Goal: Task Accomplishment & Management: Use online tool/utility

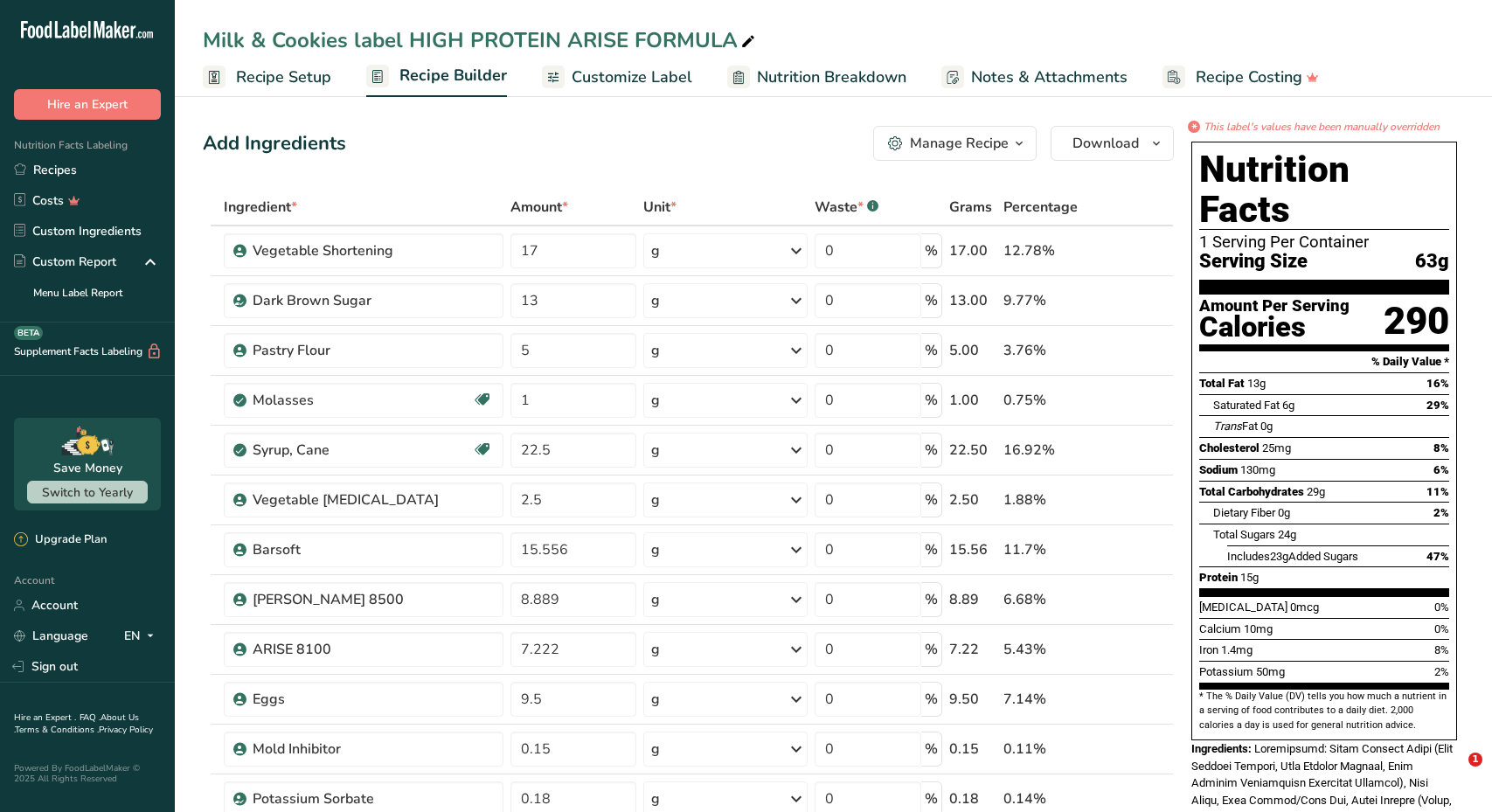
click at [565, 2] on div "Milk & Cookies label HIGH PROTEIN ARISE FORMULA Recipe Setup Recipe Builder Cus…" at bounding box center [833, 48] width 1317 height 97
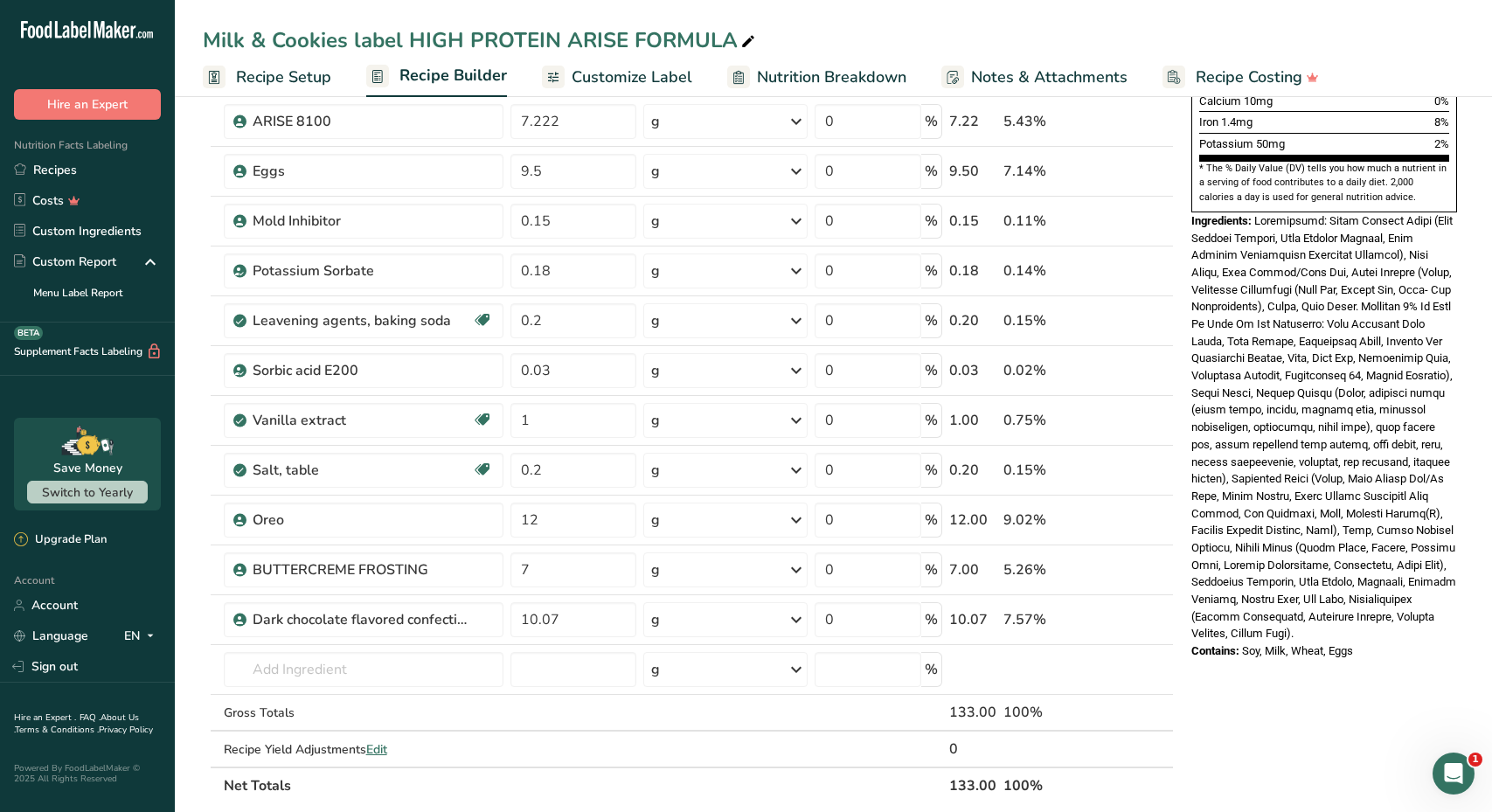
click at [558, 1] on div "Milk & Cookies label HIGH PROTEIN ARISE FORMULA Recipe Setup Recipe Builder Cus…" at bounding box center [833, 48] width 1317 height 97
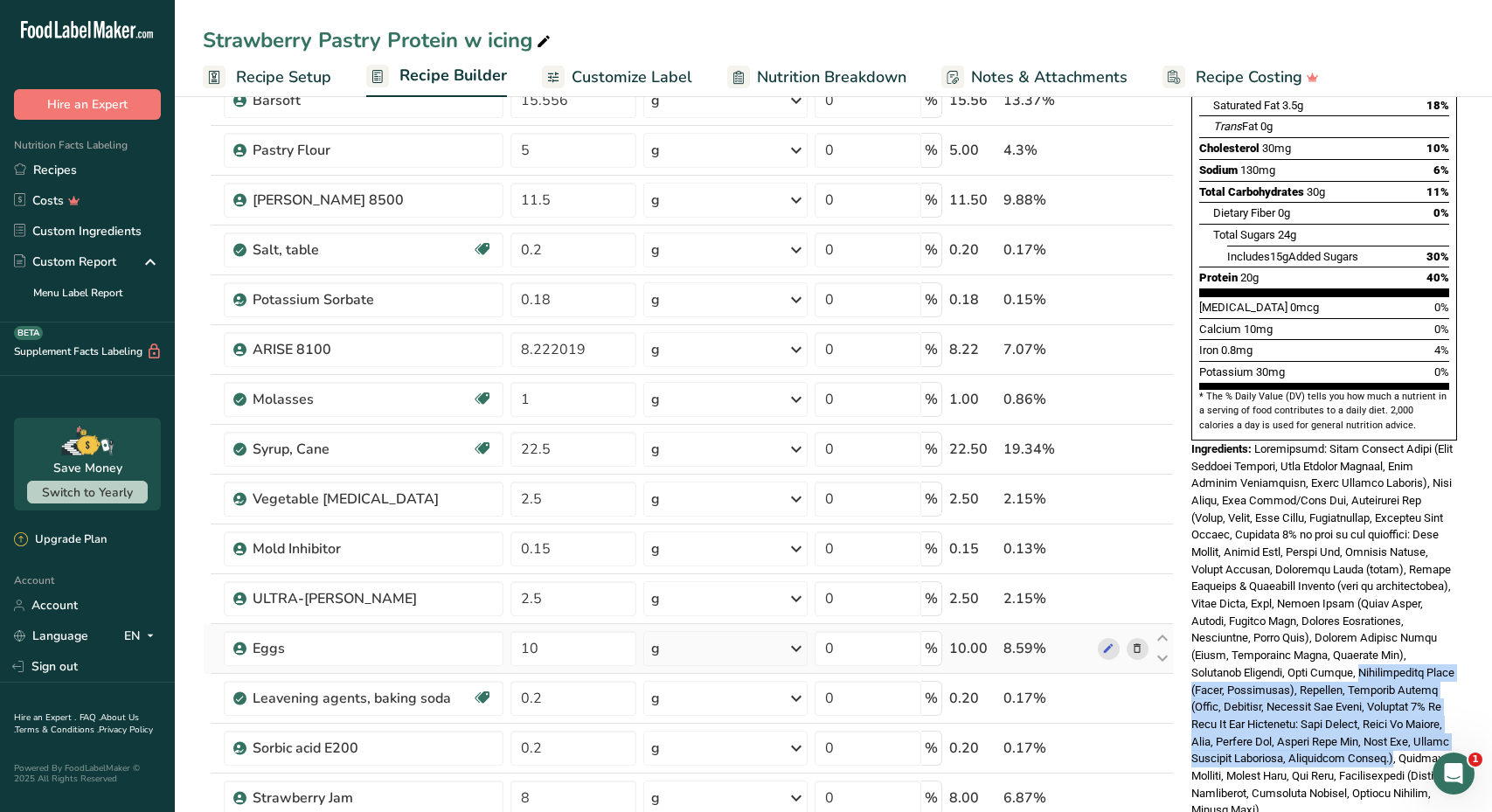
scroll to position [303, 0]
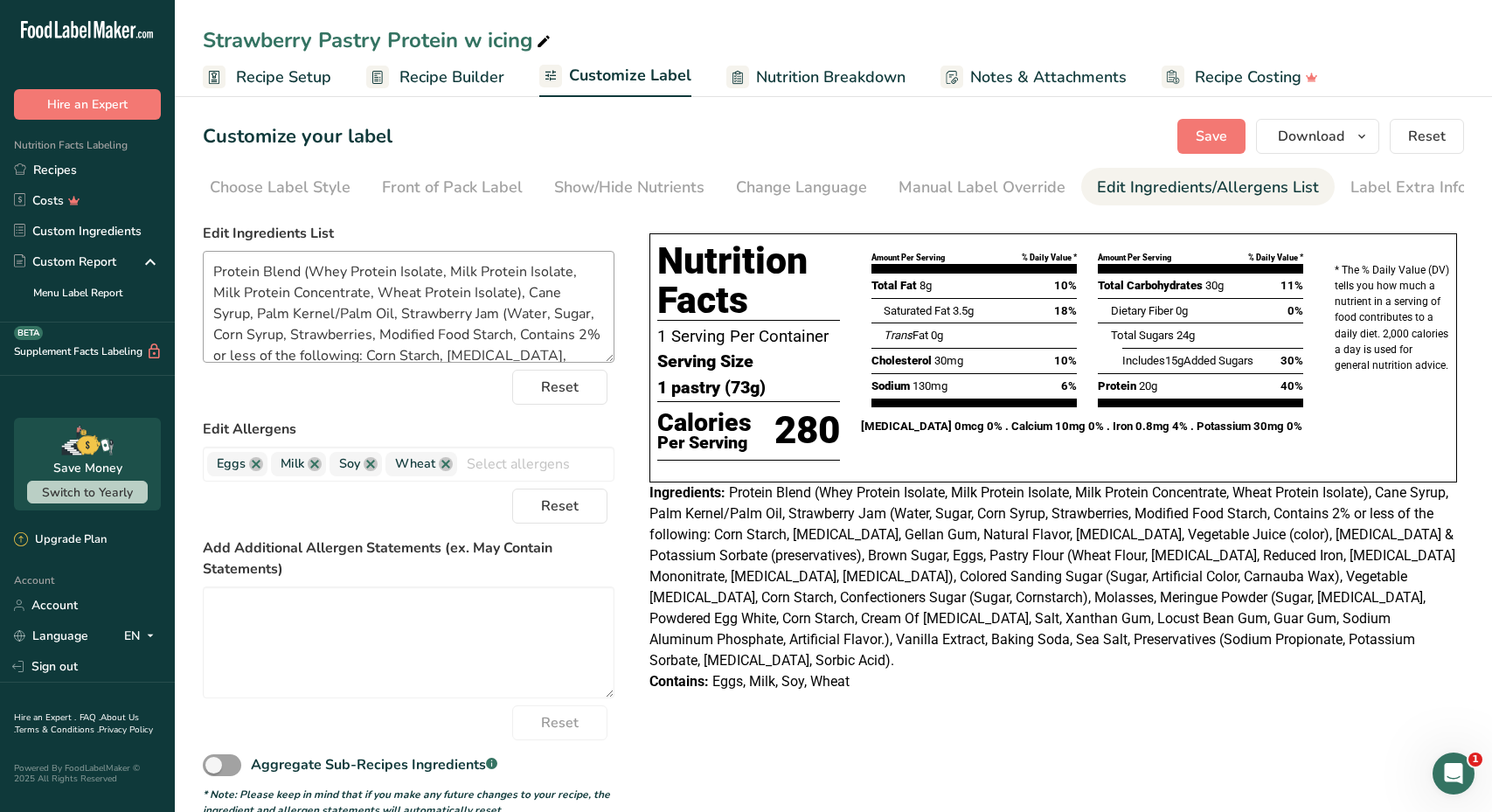
scroll to position [29, 0]
drag, startPoint x: 316, startPoint y: 291, endPoint x: 424, endPoint y: 293, distance: 108.0
click at [424, 293] on textarea "Protein Blend (Whey Protein Isolate, Milk Protein Isolate, Milk Protein Concent…" at bounding box center [408, 306] width 411 height 112
drag, startPoint x: 354, startPoint y: 290, endPoint x: 584, endPoint y: 290, distance: 230.0
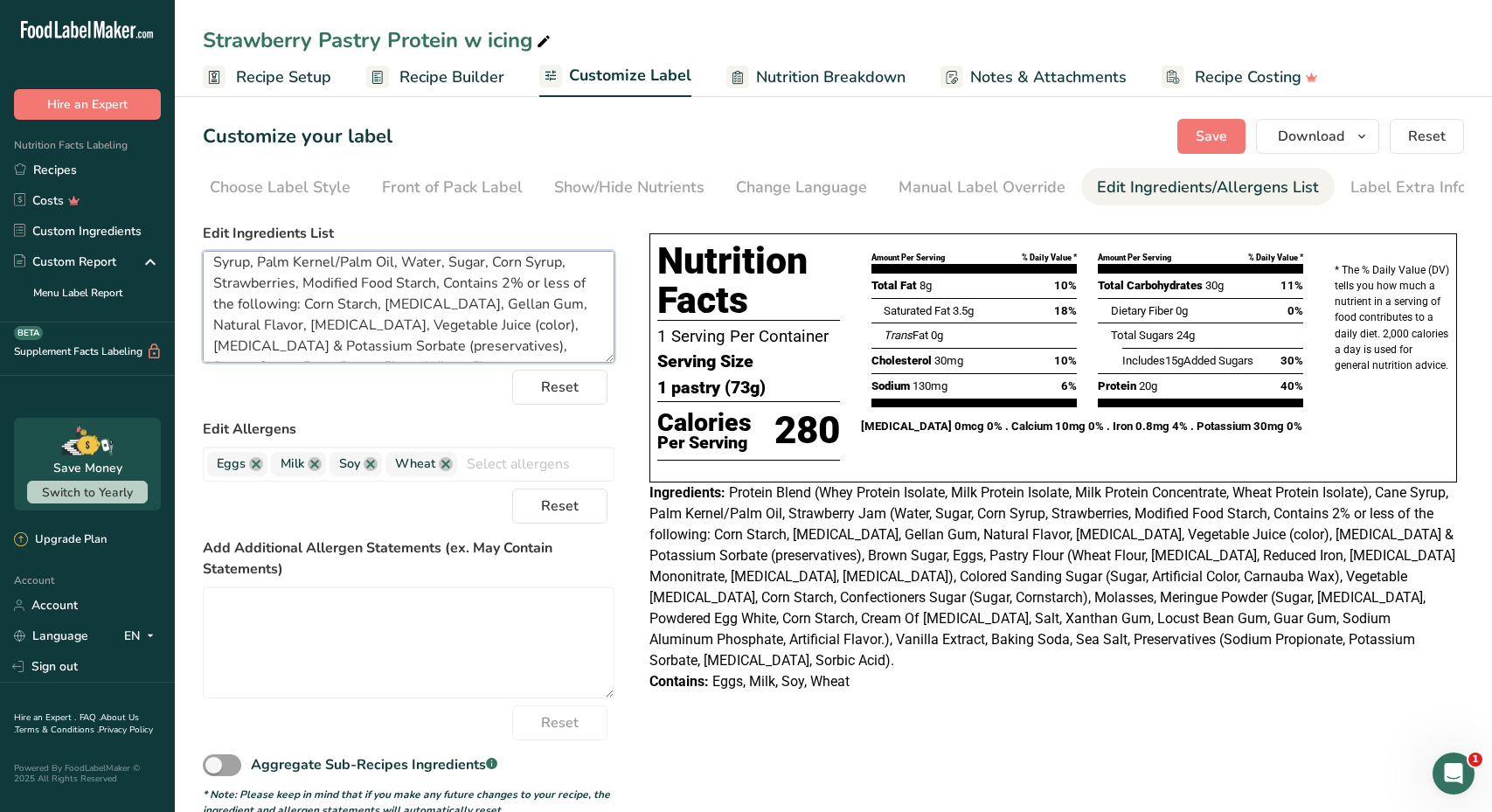
click at [584, 290] on textarea "Protein Blend (Whey Protein Isolate, Milk Protein Isolate, Milk Protein Concent…" at bounding box center [408, 306] width 411 height 112
click at [547, 318] on textarea "Protein Blend (Whey Protein Isolate, Milk Protein Isolate, Milk Protein Concent…" at bounding box center [408, 306] width 411 height 112
drag, startPoint x: 493, startPoint y: 310, endPoint x: 522, endPoint y: 311, distance: 29.0
click at [522, 311] on textarea "Protein Blend (Whey Protein Isolate, Milk Protein Isolate, Milk Protein Concent…" at bounding box center [408, 306] width 411 height 112
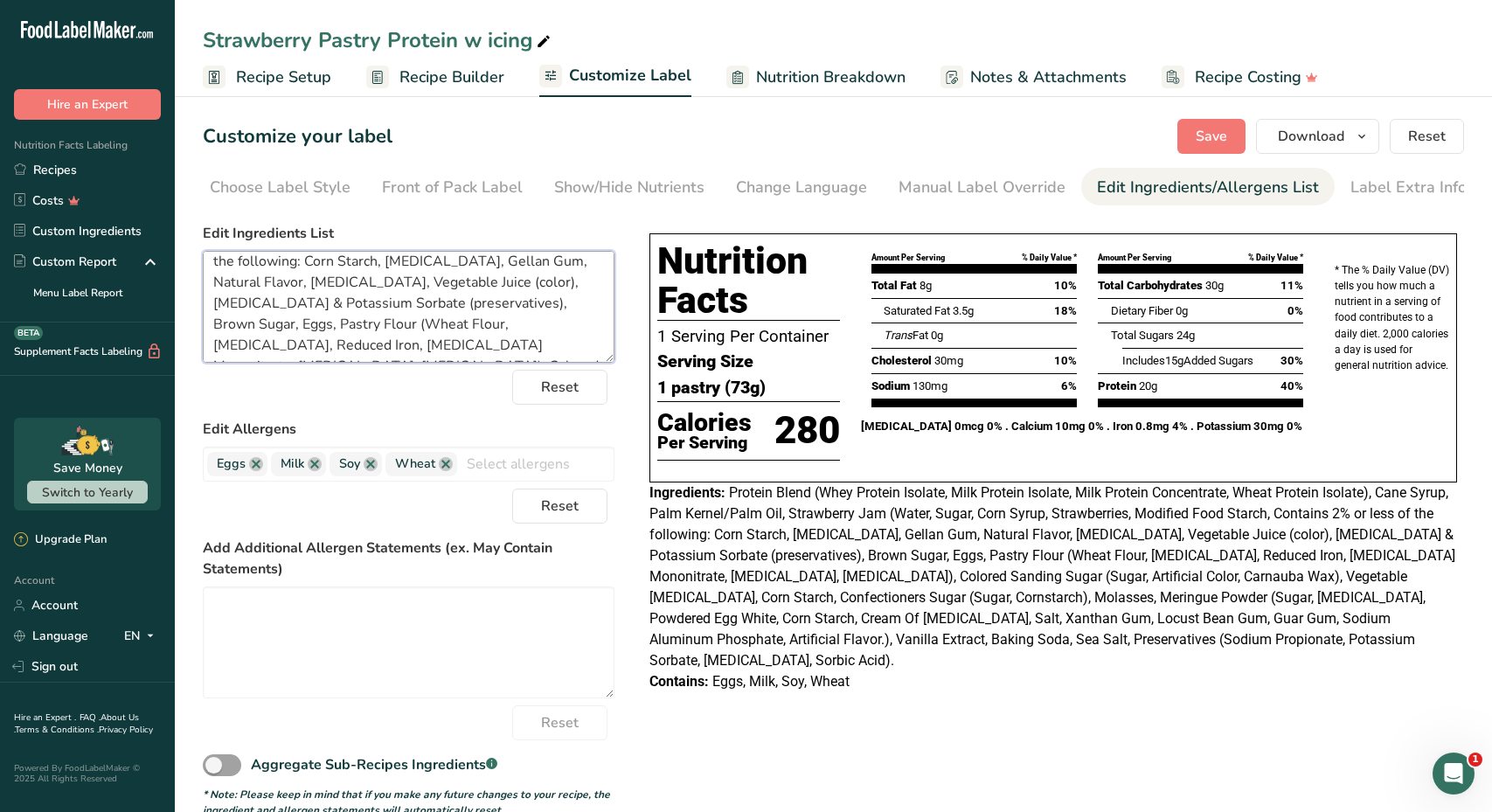
click at [475, 298] on textarea "Protein Blend (Whey Protein Isolate, Milk Protein Isolate, Milk Protein Concent…" at bounding box center [408, 306] width 411 height 112
drag, startPoint x: 493, startPoint y: 279, endPoint x: 568, endPoint y: 286, distance: 75.3
click at [568, 286] on textarea "Protein Blend (Whey Protein Isolate, Milk Protein Isolate, Milk Protein Concent…" at bounding box center [408, 306] width 411 height 112
click at [496, 277] on textarea "Protein Blend (Whey Protein Isolate, Milk Protein Isolate, Milk Protein Concent…" at bounding box center [408, 306] width 411 height 112
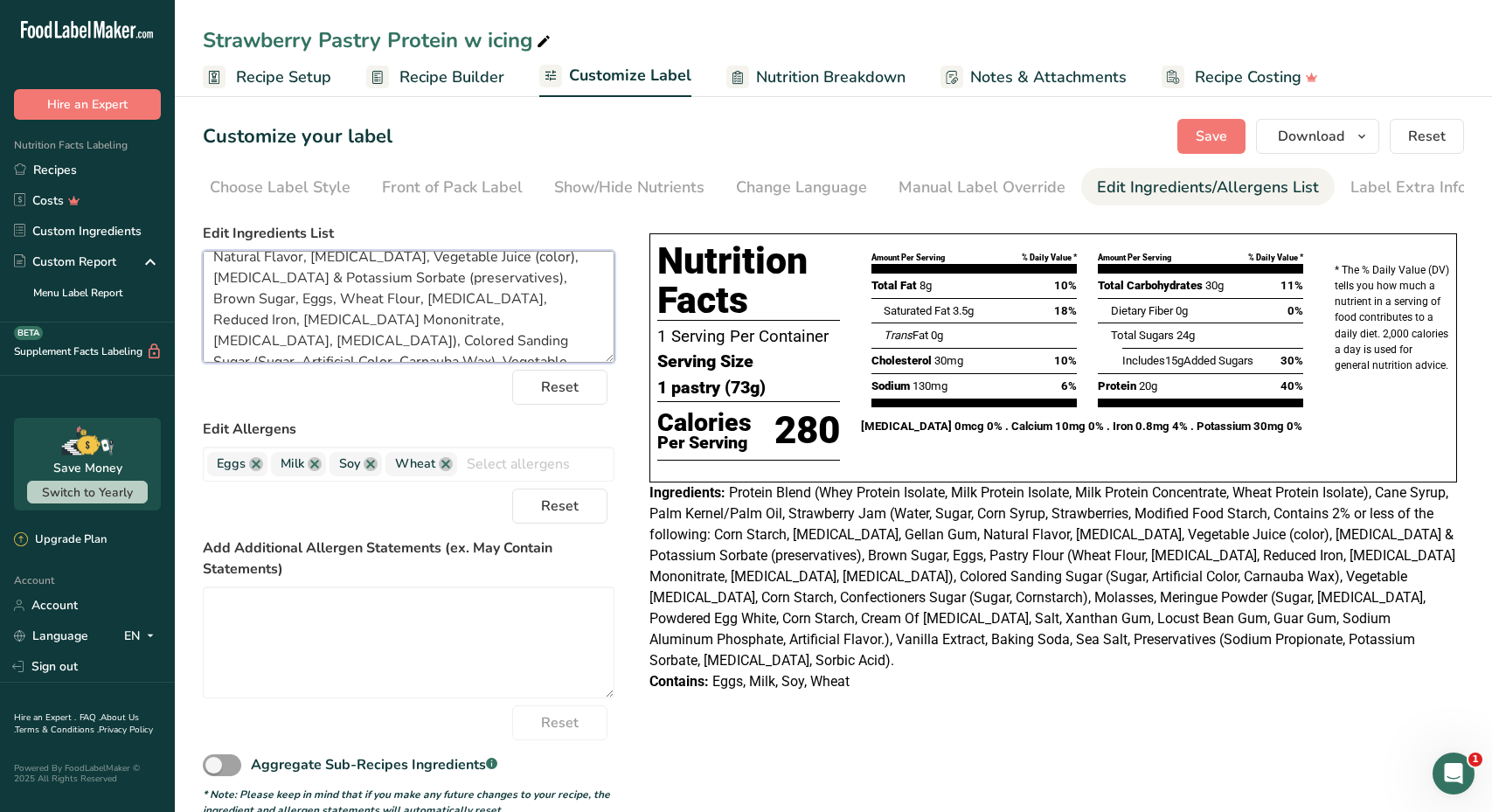
click at [244, 324] on textarea "Protein Blend (Whey Protein Isolate, Milk Protein Isolate, Milk Protein Concent…" at bounding box center [408, 306] width 411 height 112
drag, startPoint x: 250, startPoint y: 322, endPoint x: 402, endPoint y: 328, distance: 152.1
click at [402, 328] on textarea "Protein Blend (Whey Protein Isolate, Milk Protein Isolate, Milk Protein Concent…" at bounding box center [408, 306] width 411 height 112
drag, startPoint x: 282, startPoint y: 309, endPoint x: 254, endPoint y: 305, distance: 28.3
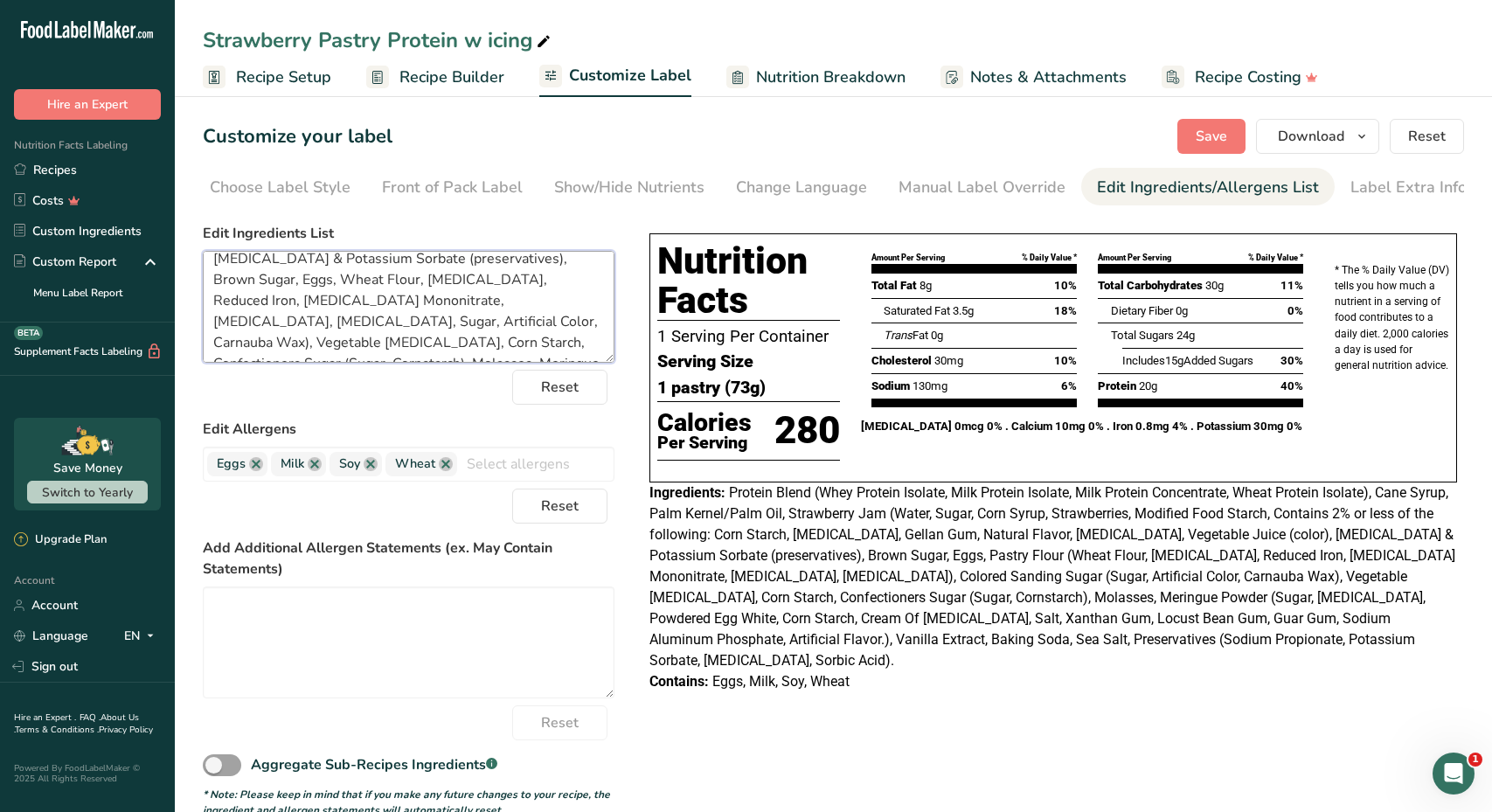
click at [254, 305] on textarea "Protein Blend (Whey Protein Isolate, Milk Protein Isolate, Milk Protein Concent…" at bounding box center [408, 306] width 411 height 112
click at [245, 303] on textarea "Protein Blend (Whey Protein Isolate, Milk Protein Isolate, Milk Protein Concent…" at bounding box center [408, 306] width 411 height 112
click at [442, 305] on textarea "Protein Blend (Whey Protein Isolate, Milk Protein Isolate, Milk Protein Concent…" at bounding box center [408, 306] width 411 height 112
drag, startPoint x: 263, startPoint y: 325, endPoint x: 432, endPoint y: 317, distance: 169.2
click at [432, 317] on textarea "Protein Blend (Whey Protein Isolate, Milk Protein Isolate, Milk Protein Concent…" at bounding box center [408, 306] width 411 height 112
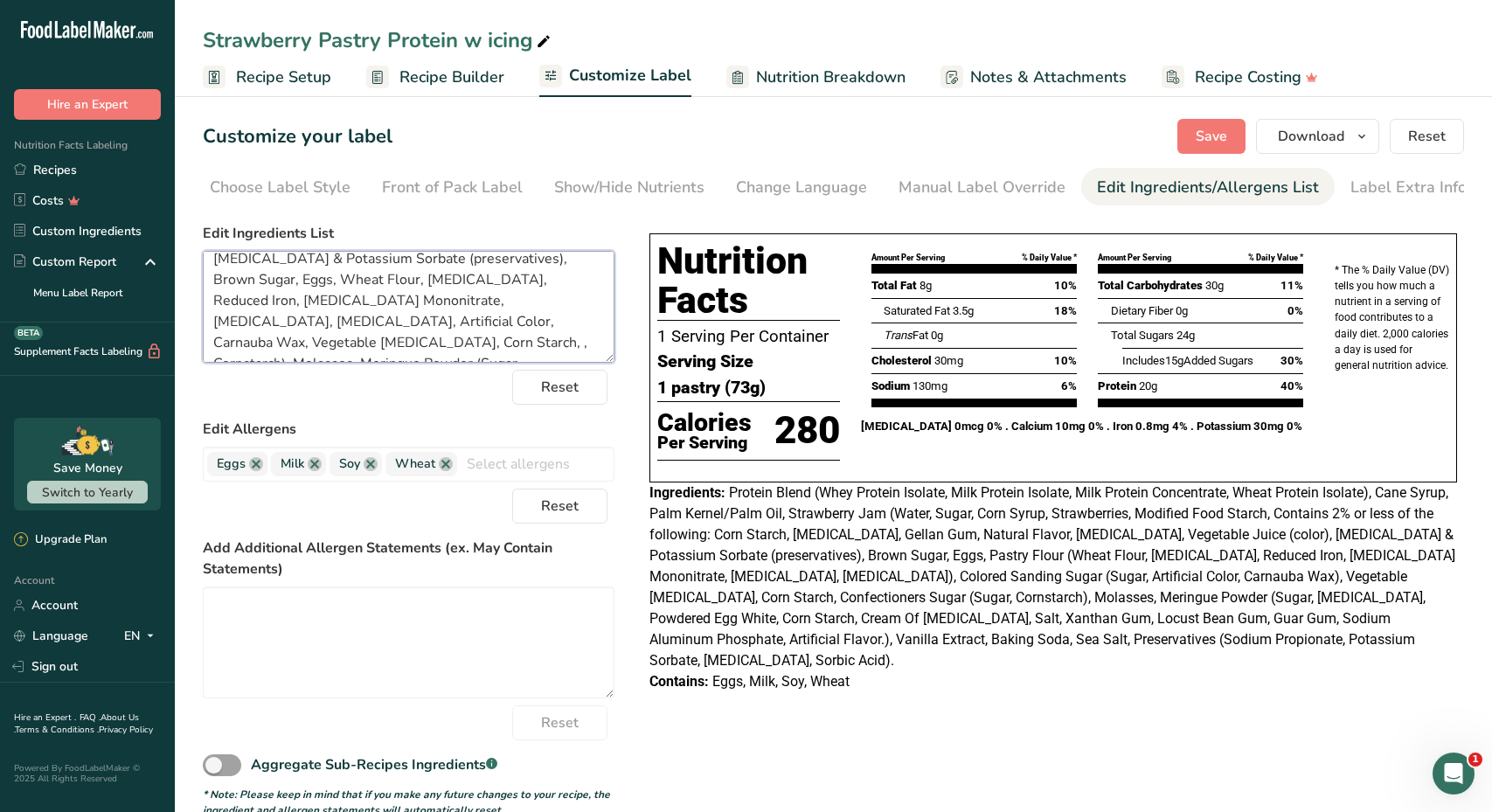
drag, startPoint x: 339, startPoint y: 325, endPoint x: 266, endPoint y: 324, distance: 73.0
click at [266, 324] on textarea "Protein Blend (Whey Protein Isolate, Milk Protein Isolate, Milk Protein Concent…" at bounding box center [408, 306] width 411 height 112
drag, startPoint x: 326, startPoint y: 285, endPoint x: 444, endPoint y: 292, distance: 118.2
click at [444, 292] on textarea "Protein Blend (Whey Protein Isolate, Milk Protein Isolate, Milk Protein Concent…" at bounding box center [408, 306] width 411 height 112
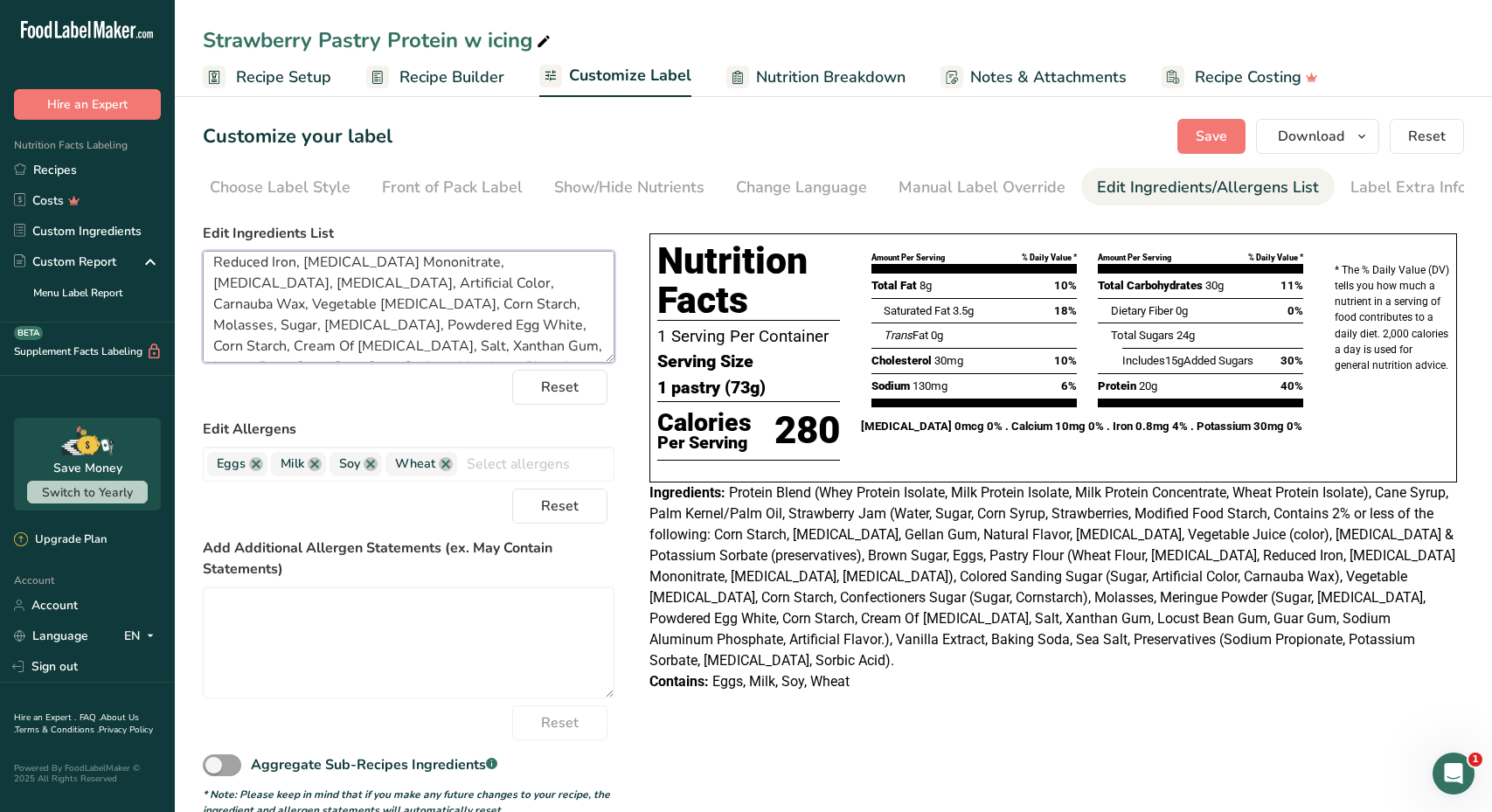
drag, startPoint x: 327, startPoint y: 287, endPoint x: 363, endPoint y: 294, distance: 36.7
click at [363, 294] on textarea "Protein Blend (Whey Protein Isolate, Milk Protein Isolate, Milk Protein Concent…" at bounding box center [408, 306] width 411 height 112
drag, startPoint x: 533, startPoint y: 309, endPoint x: 256, endPoint y: 330, distance: 277.8
click at [256, 330] on textarea "Protein Blend (Whey Protein Isolate, Milk Protein Isolate, Milk Protein Concent…" at bounding box center [408, 306] width 411 height 112
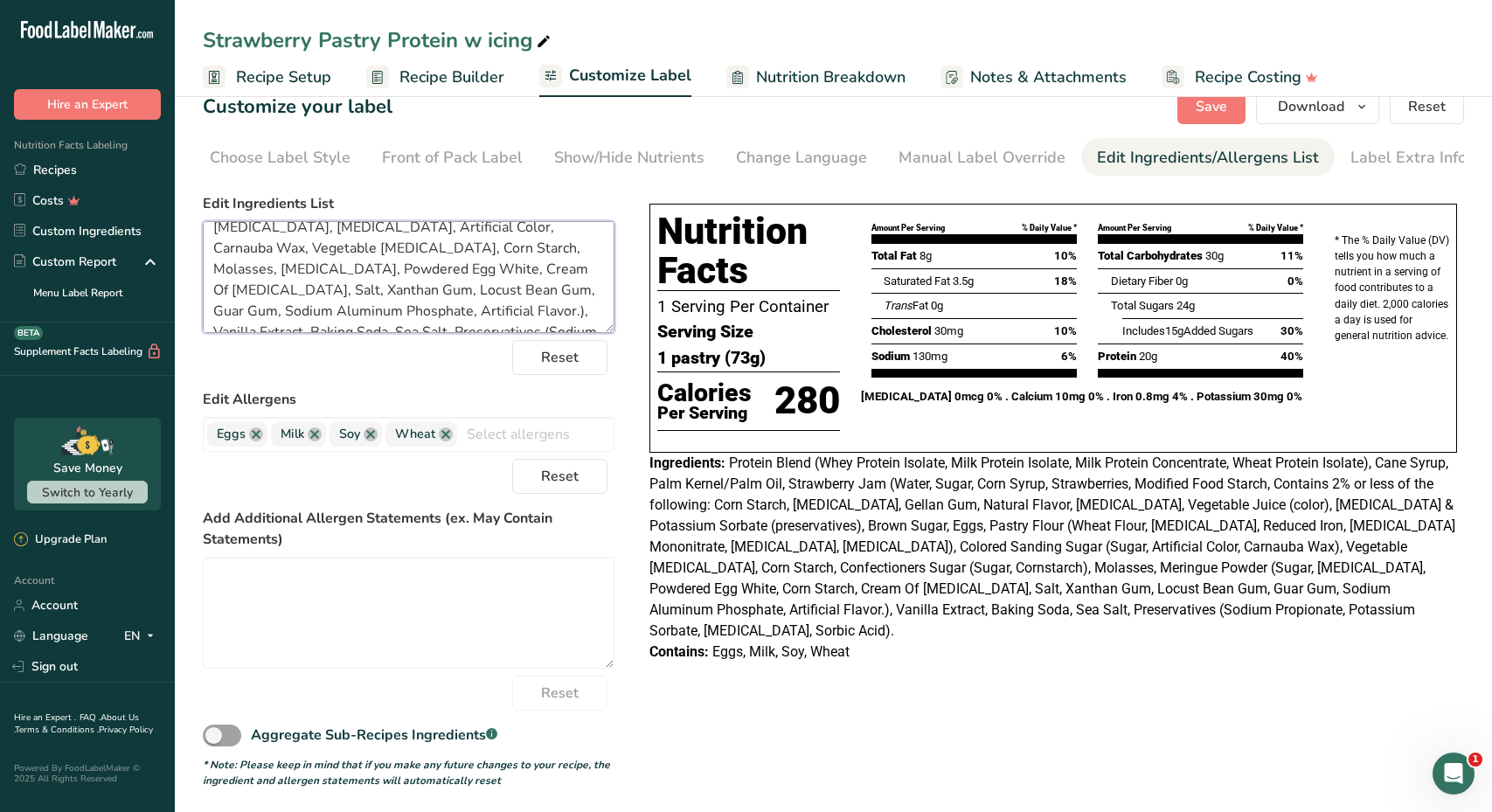
scroll to position [203, 0]
drag, startPoint x: 288, startPoint y: 314, endPoint x: 407, endPoint y: 322, distance: 119.3
click at [407, 322] on textarea "Protein Blend (Whey Protein Isolate, Milk Protein Isolate, Milk Protein Concent…" at bounding box center [408, 277] width 411 height 112
click at [287, 317] on textarea "Protein Blend (Whey Protein Isolate, Milk Protein Isolate, Milk Protein Concent…" at bounding box center [408, 277] width 411 height 112
drag, startPoint x: 211, startPoint y: 245, endPoint x: 509, endPoint y: 350, distance: 316.0
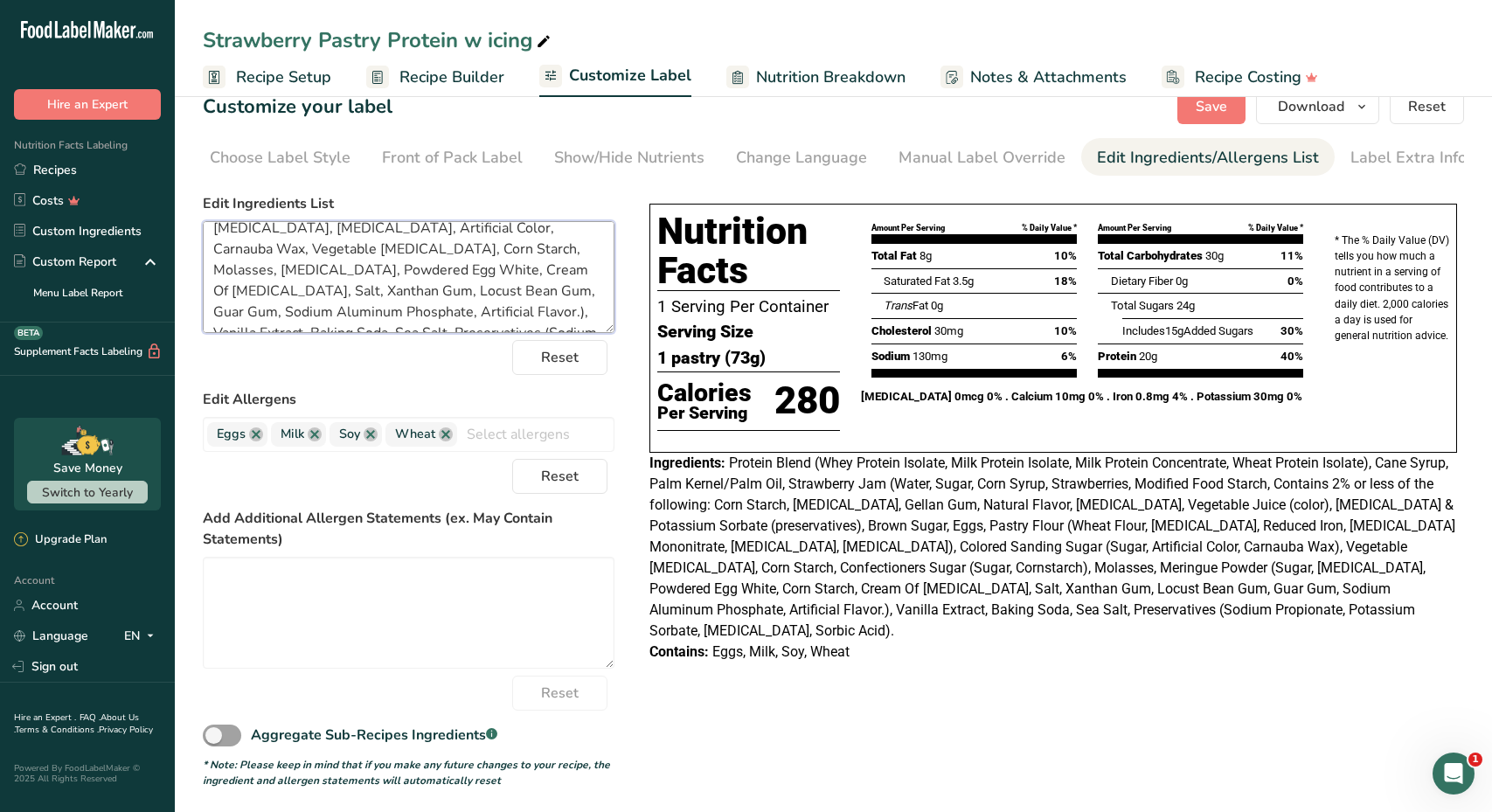
click at [509, 350] on form "Edit Ingredients List Protein Blend (Whey Protein Isolate, Milk Protein Isolate…" at bounding box center [408, 490] width 411 height 595
type textarea "Protein Blend (Whey Protein Isolate, Milk Protein Isolate, Milk Protein Concent…"
click at [616, 408] on div "Choose your label style Tabular FDA label USA (FDA) Standard FDA label Tabular …" at bounding box center [833, 487] width 1262 height 602
click at [1214, 112] on span "Save" at bounding box center [1211, 107] width 31 height 21
click at [1214, 116] on span "Save" at bounding box center [1211, 107] width 31 height 21
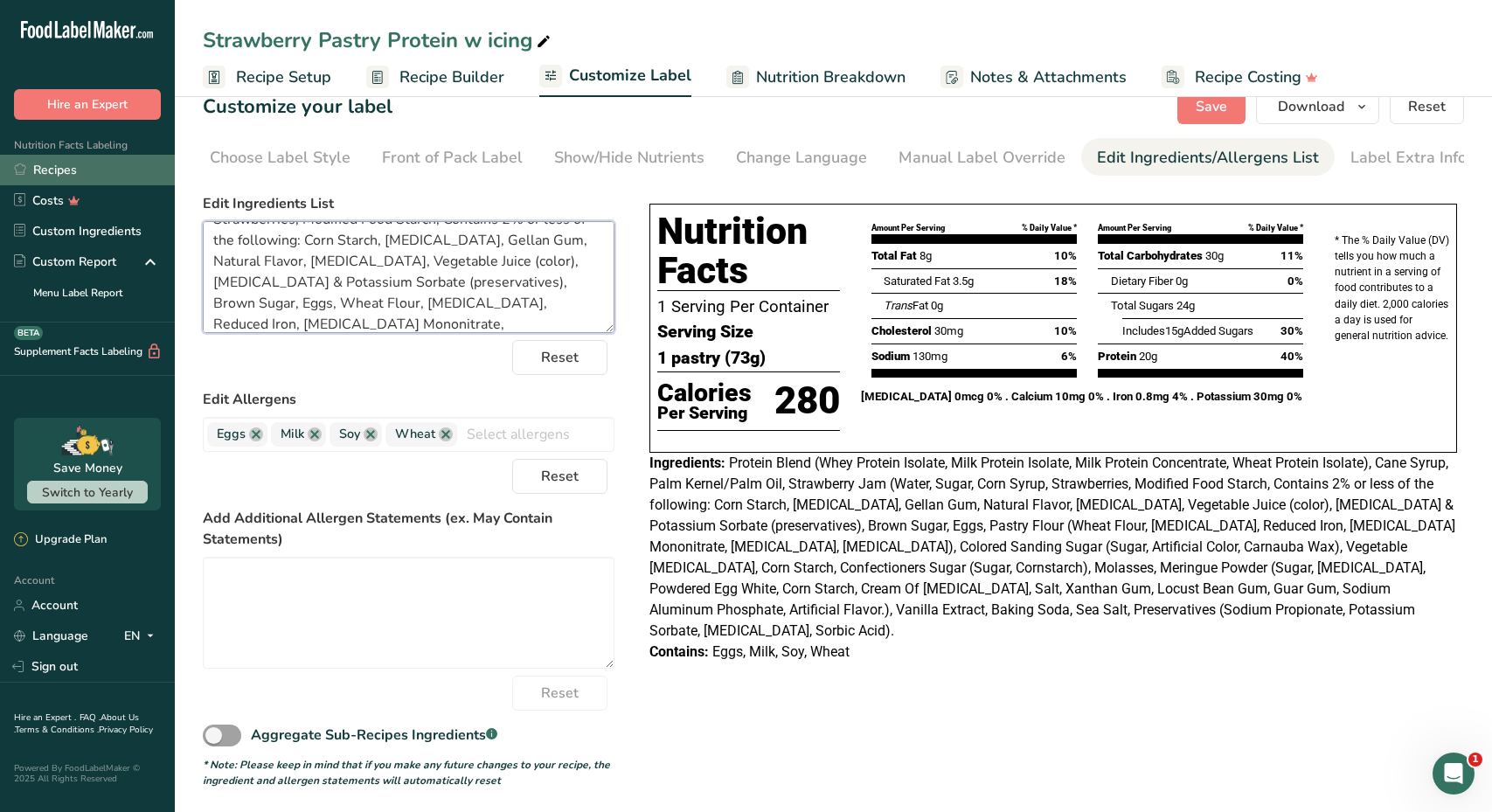
scroll to position [0, 0]
drag, startPoint x: 496, startPoint y: 322, endPoint x: 153, endPoint y: 184, distance: 369.7
click at [153, 184] on div ".a-20{fill:#fff;} Hire an Expert Nutrition Facts Labeling Recipes Costs Custom …" at bounding box center [746, 394] width 1492 height 846
